Goal: Check status: Check status

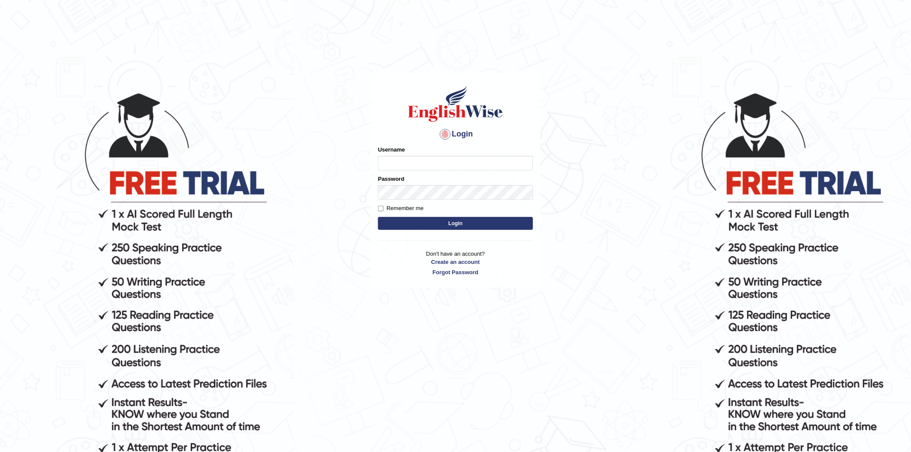
type input "javed02"
click at [382, 208] on input "Remember me" at bounding box center [381, 209] width 6 height 6
checkbox input "true"
click at [410, 221] on button "Login" at bounding box center [455, 223] width 155 height 13
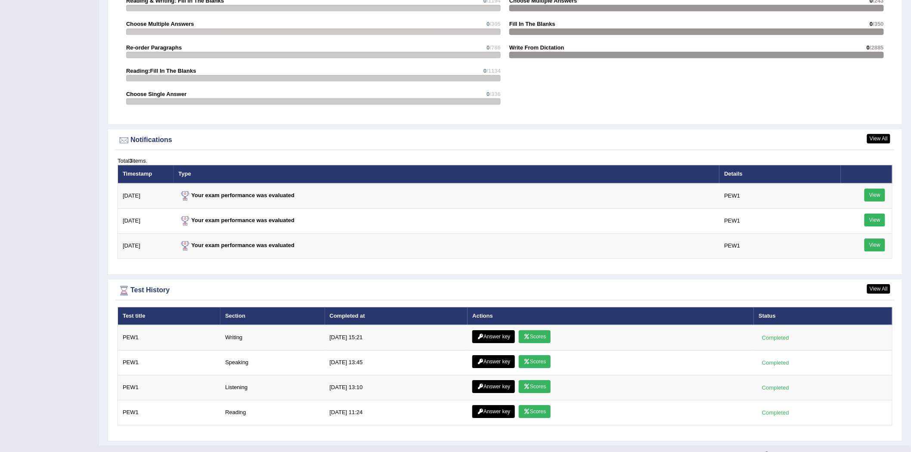
scroll to position [994, 0]
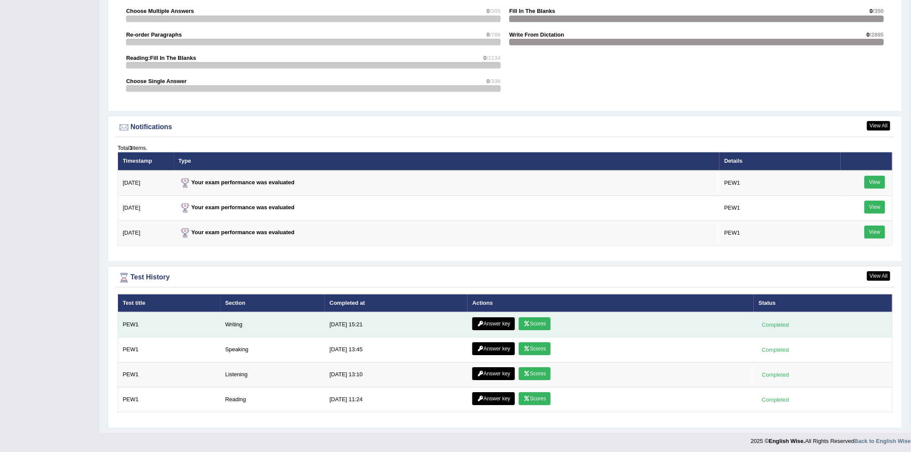
click at [502, 317] on link "Answer key" at bounding box center [493, 323] width 43 height 13
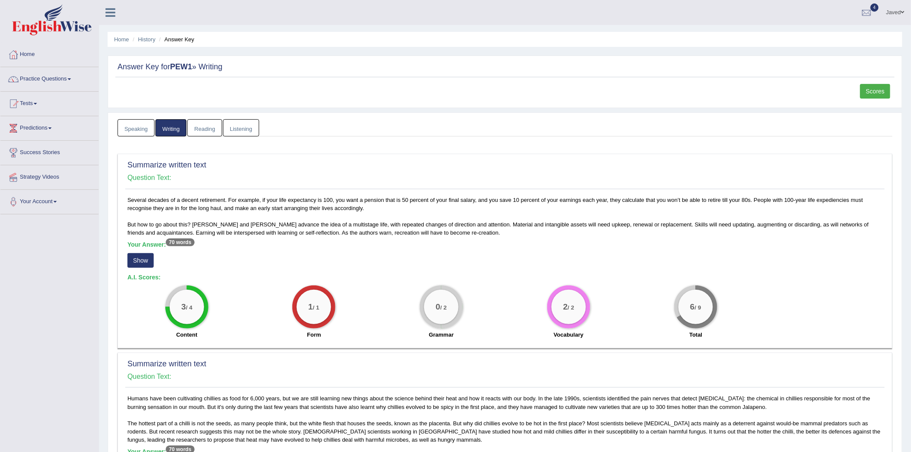
drag, startPoint x: 0, startPoint y: 0, endPoint x: 147, endPoint y: 258, distance: 296.7
click at [147, 258] on button "Show" at bounding box center [140, 260] width 26 height 15
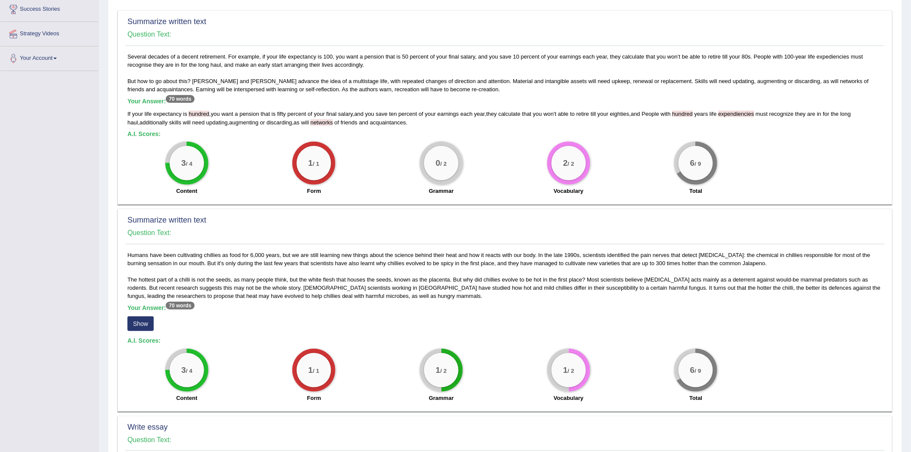
scroll to position [191, 0]
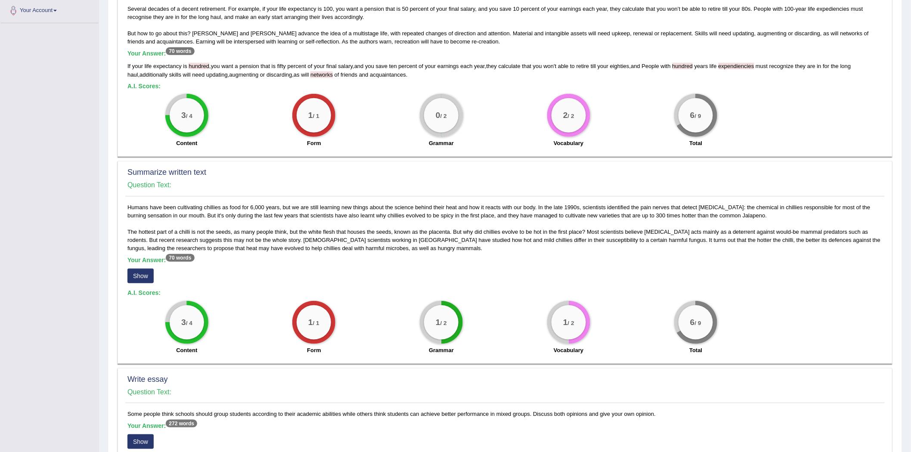
click at [138, 274] on button "Show" at bounding box center [140, 276] width 26 height 15
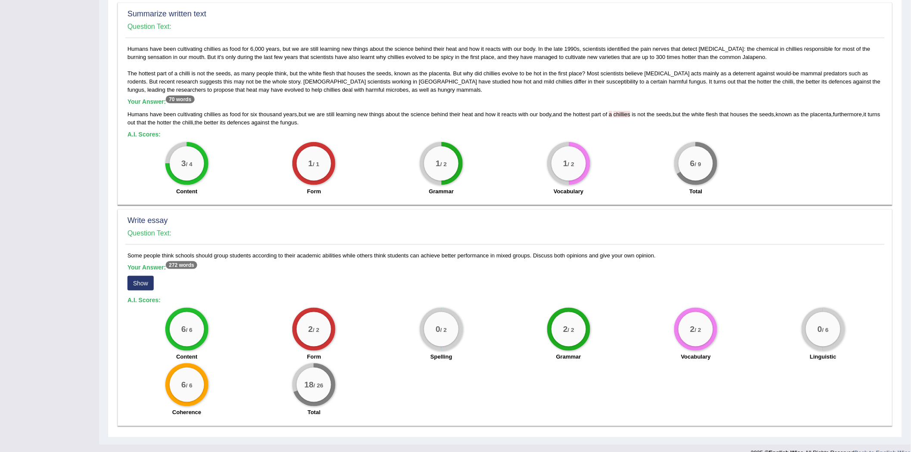
scroll to position [362, 0]
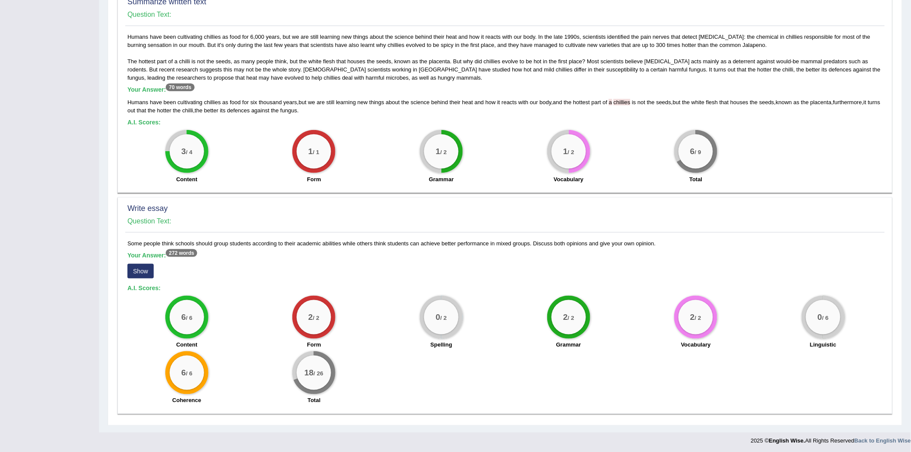
click at [146, 270] on button "Show" at bounding box center [140, 271] width 26 height 15
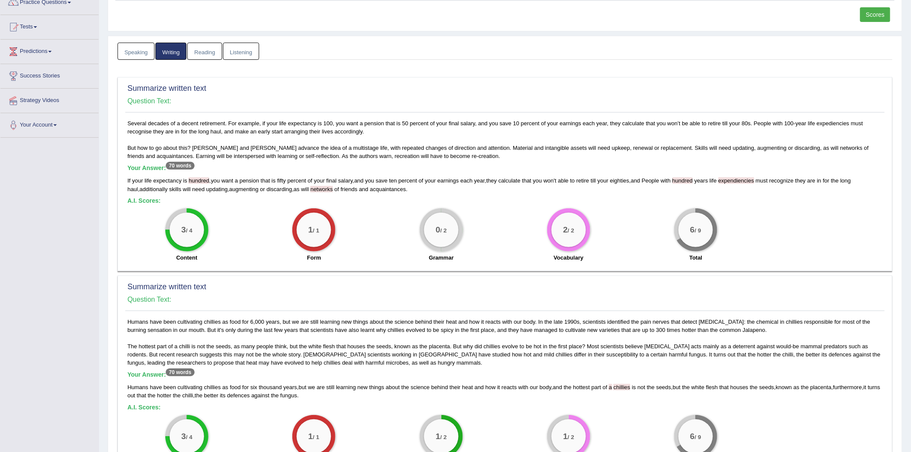
scroll to position [0, 0]
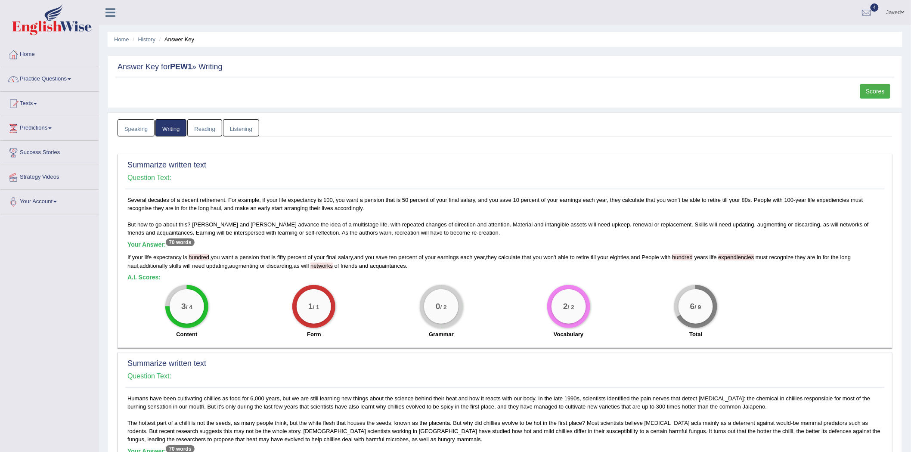
click at [871, 90] on link "Scores" at bounding box center [876, 91] width 30 height 15
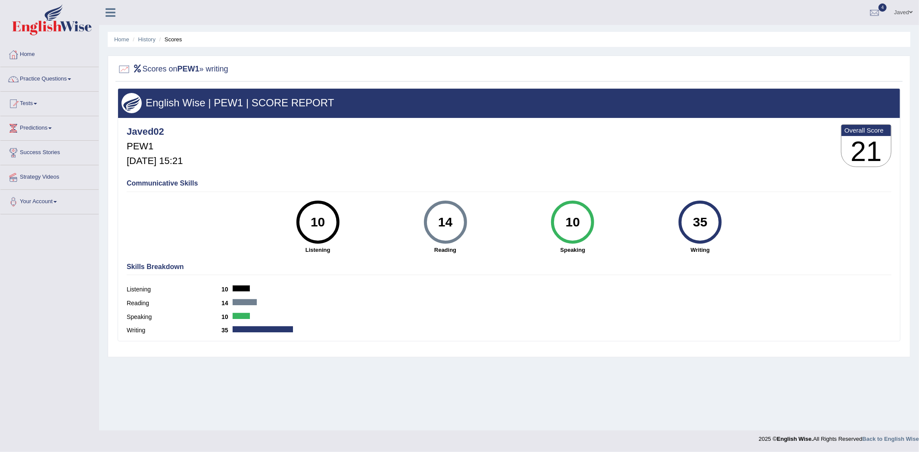
click at [42, 16] on img at bounding box center [52, 19] width 80 height 31
